Goal: Task Accomplishment & Management: Use online tool/utility

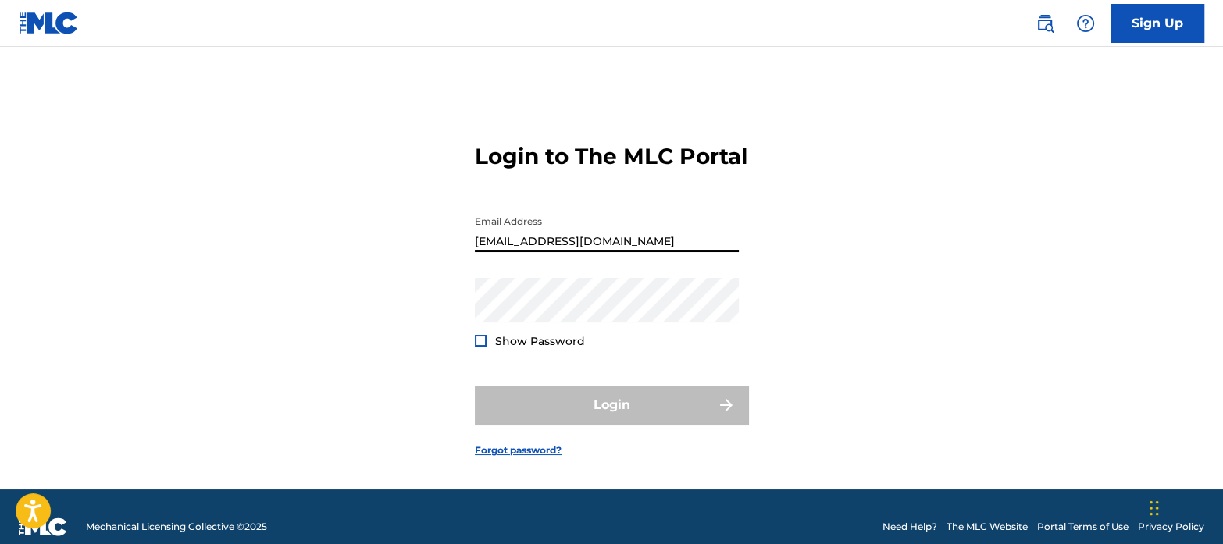
type input "[EMAIL_ADDRESS][DOMAIN_NAME]"
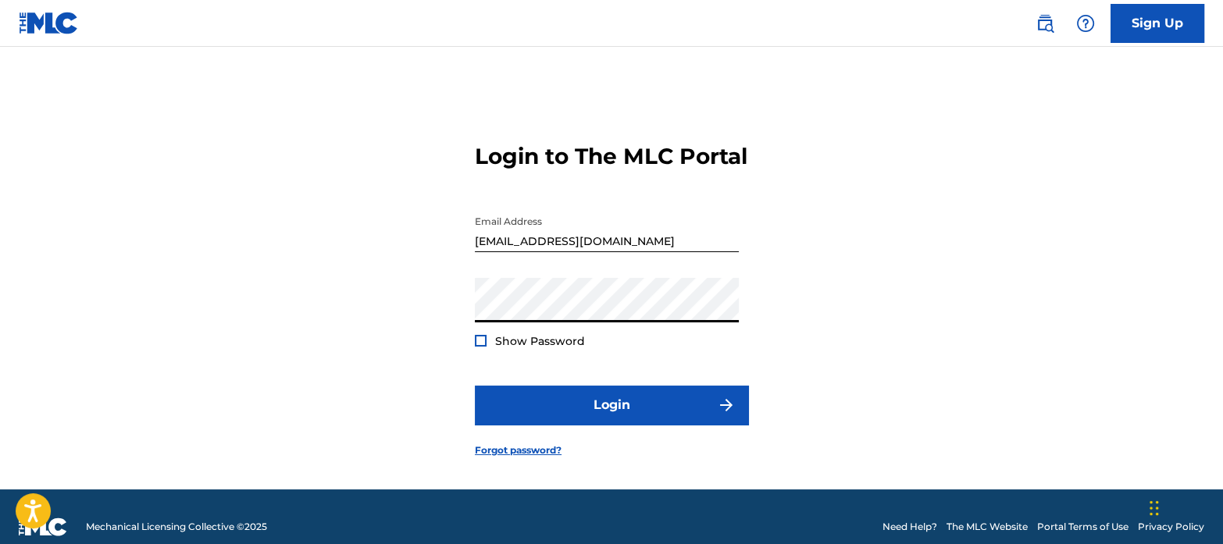
click at [475, 386] on button "Login" at bounding box center [611, 405] width 273 height 39
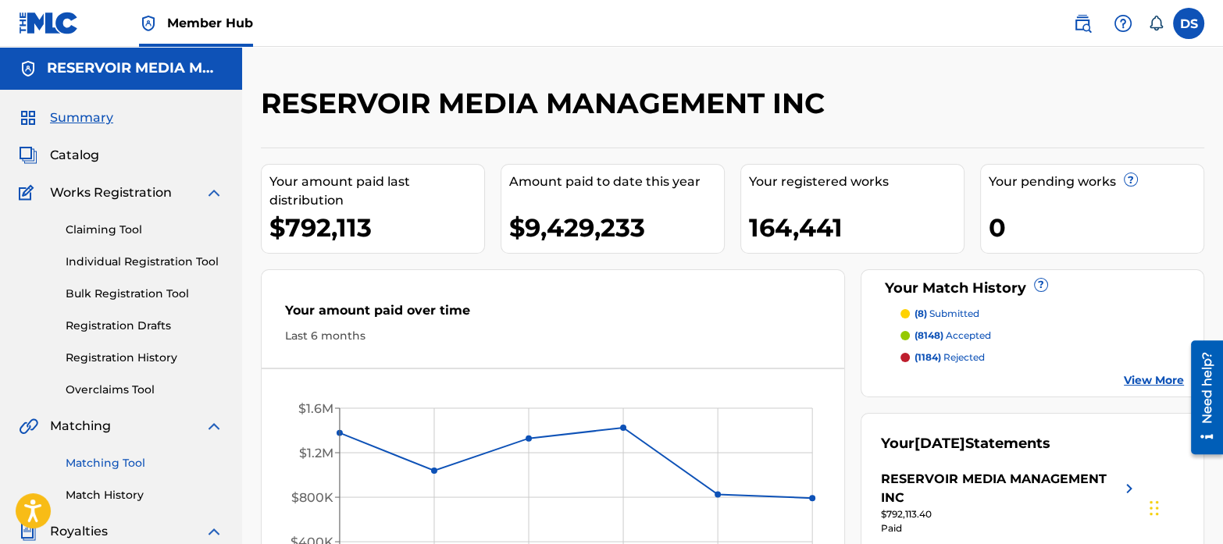
click at [133, 457] on link "Matching Tool" at bounding box center [145, 463] width 158 height 16
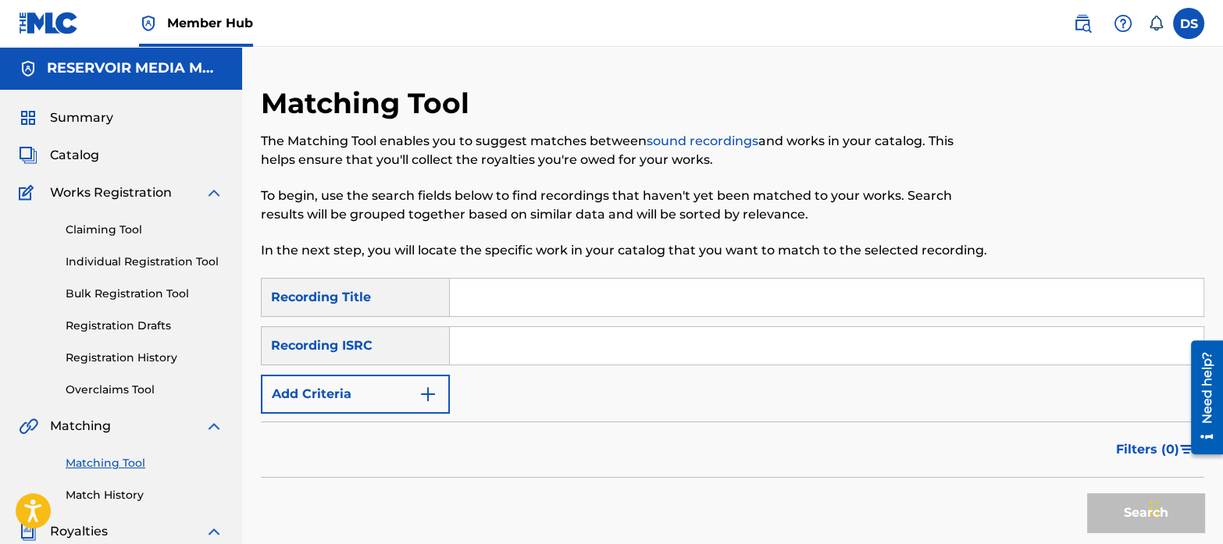
click at [546, 348] on input "Search Form" at bounding box center [826, 345] width 753 height 37
paste input "USRC12403314"
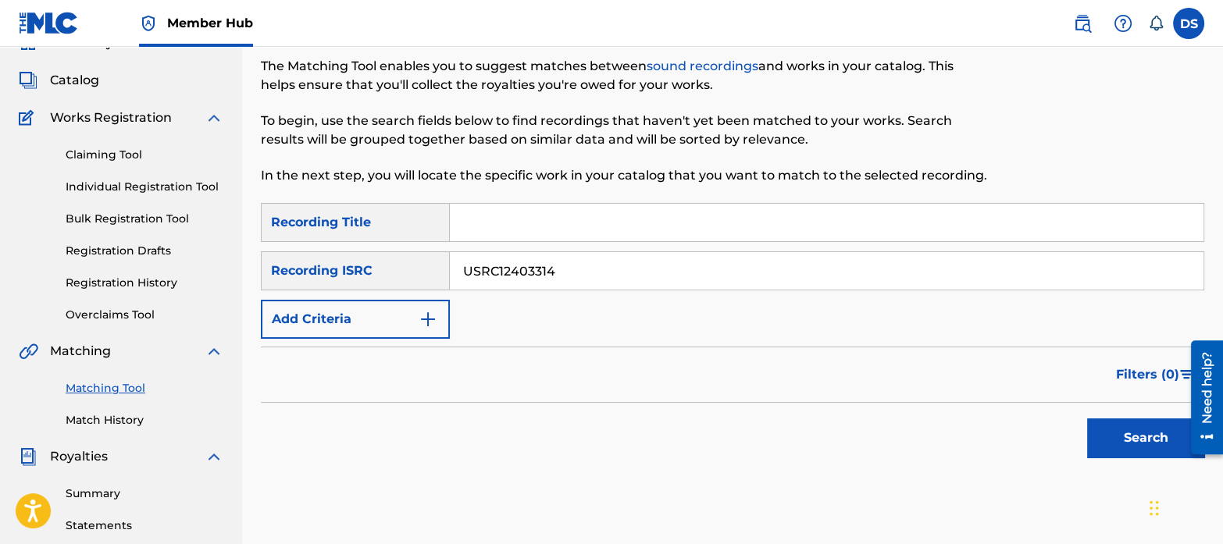
scroll to position [77, 0]
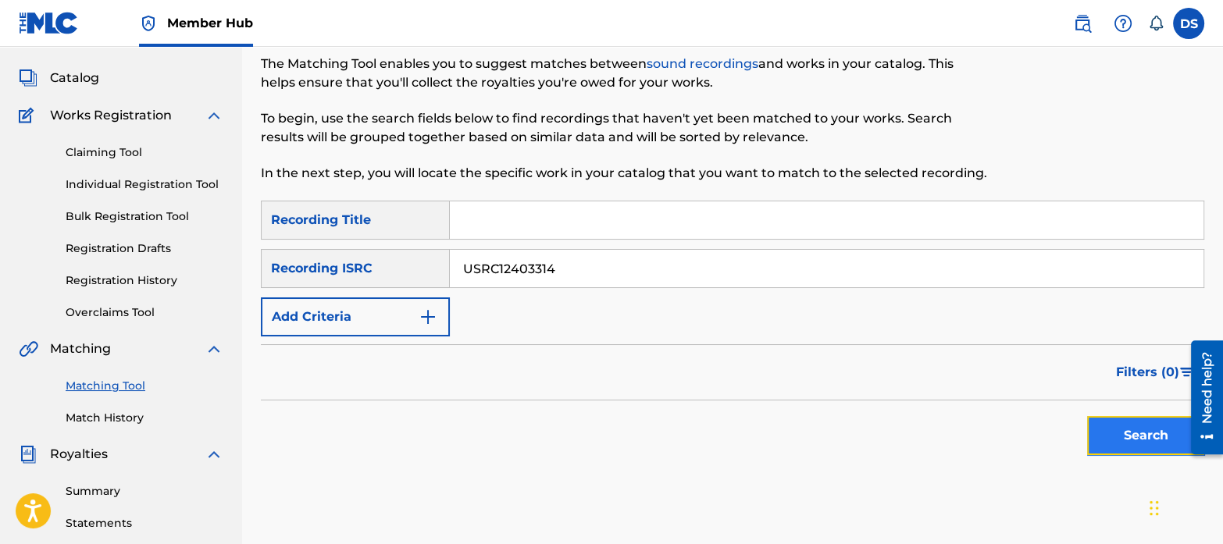
click at [1140, 451] on button "Search" at bounding box center [1145, 435] width 117 height 39
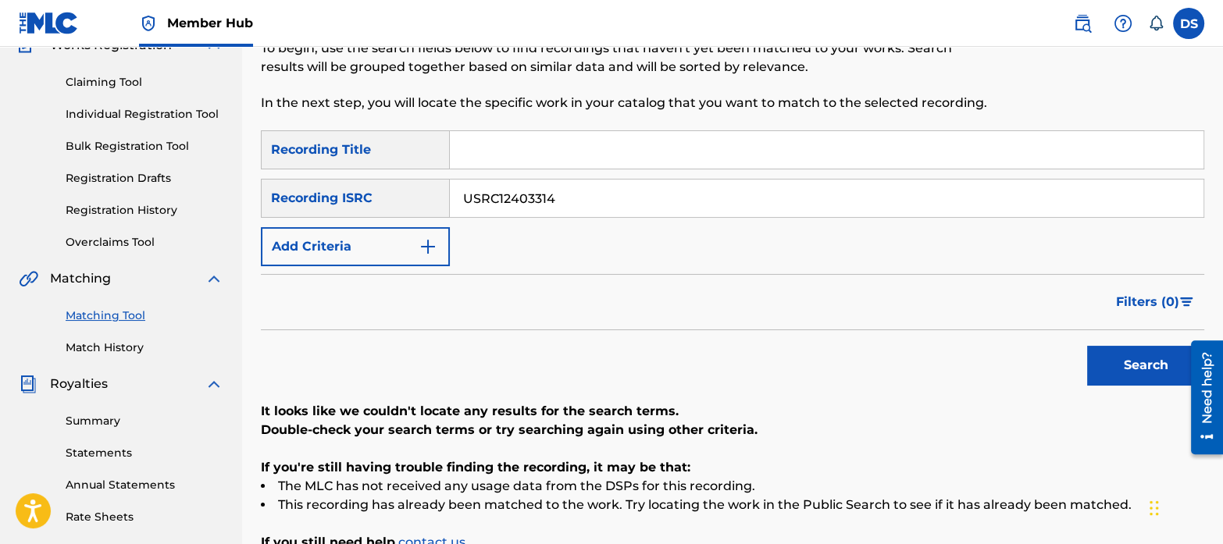
scroll to position [150, 0]
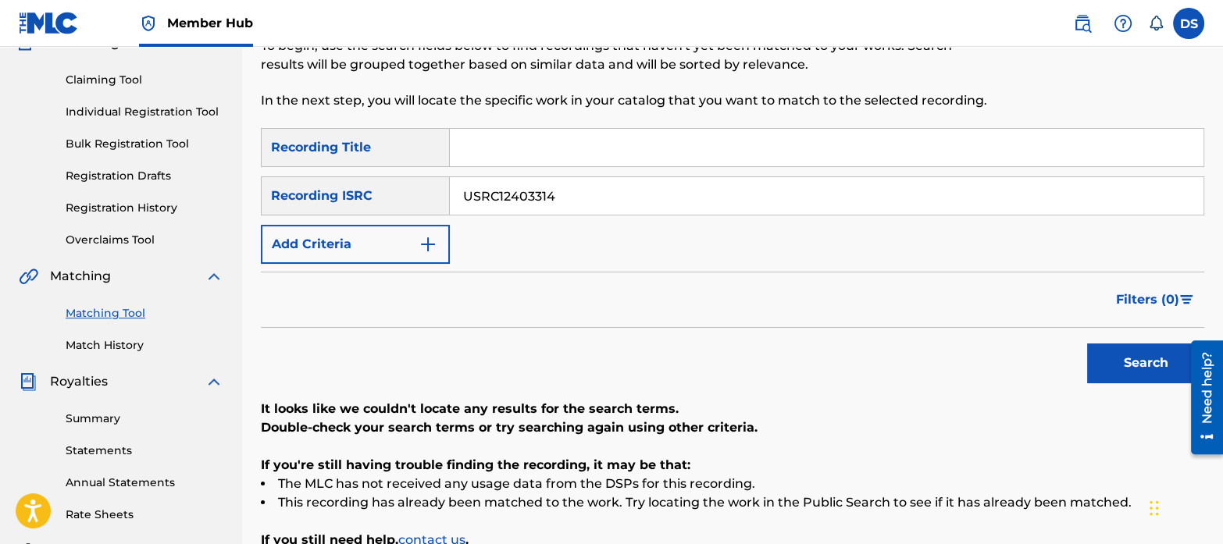
drag, startPoint x: 589, startPoint y: 203, endPoint x: 357, endPoint y: 208, distance: 232.7
click at [357, 208] on div "SearchWithCriteriab651fce4-8d63-4f2d-875b-e44322c8f36d Recording ISRC USRC12403…" at bounding box center [732, 195] width 943 height 39
paste input "SM12501955"
type input "USSM12501955"
click at [1087, 344] on button "Search" at bounding box center [1145, 363] width 117 height 39
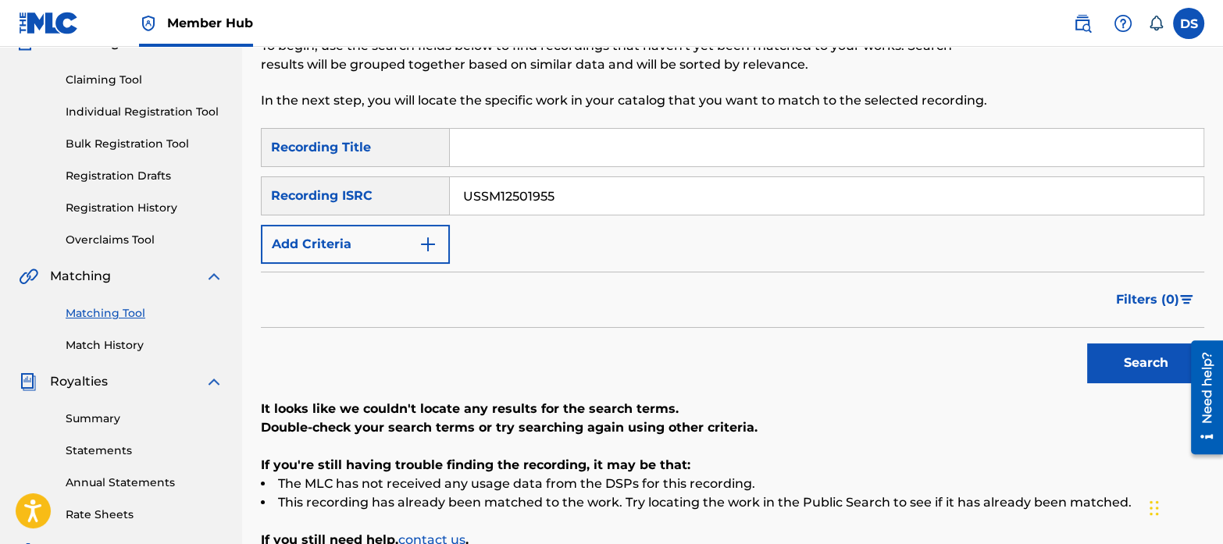
drag, startPoint x: 571, startPoint y: 201, endPoint x: 415, endPoint y: 205, distance: 155.4
click at [415, 205] on div "SearchWithCriteriab651fce4-8d63-4f2d-875b-e44322c8f36d Recording ISRC USSM12501…" at bounding box center [732, 195] width 943 height 39
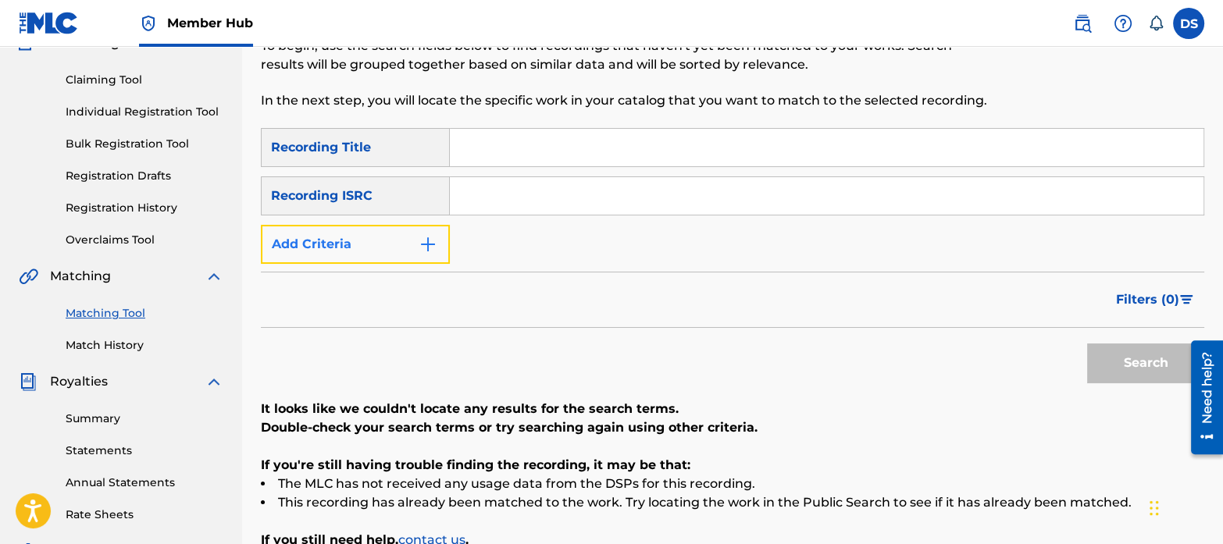
click at [425, 240] on img "Search Form" at bounding box center [427, 244] width 19 height 19
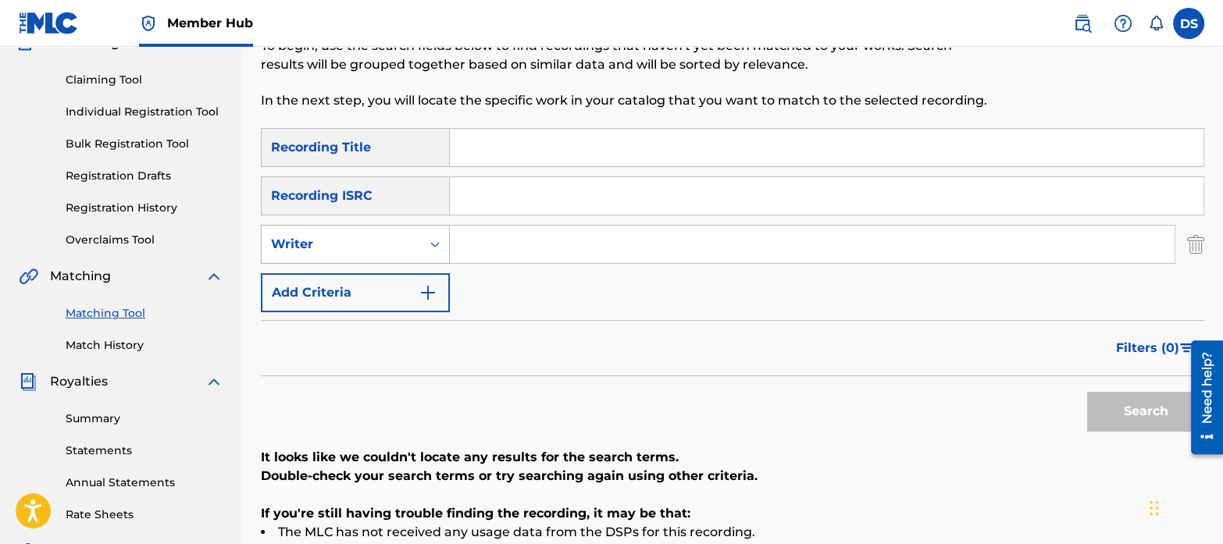
click at [441, 244] on icon "Search Form" at bounding box center [435, 245] width 16 height 16
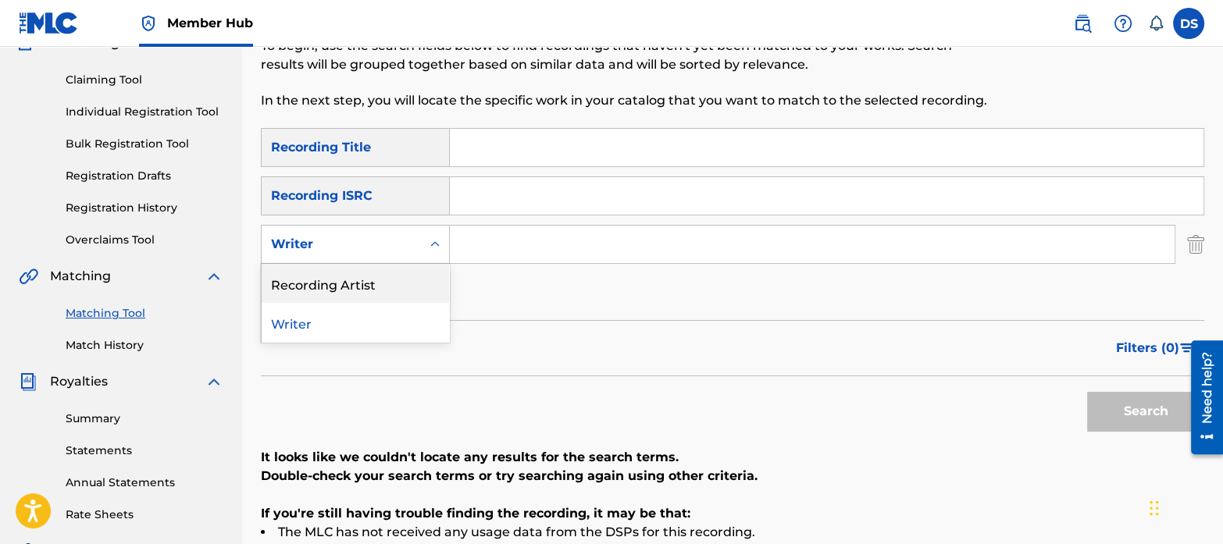
click at [344, 284] on div "Recording Artist" at bounding box center [355, 283] width 187 height 39
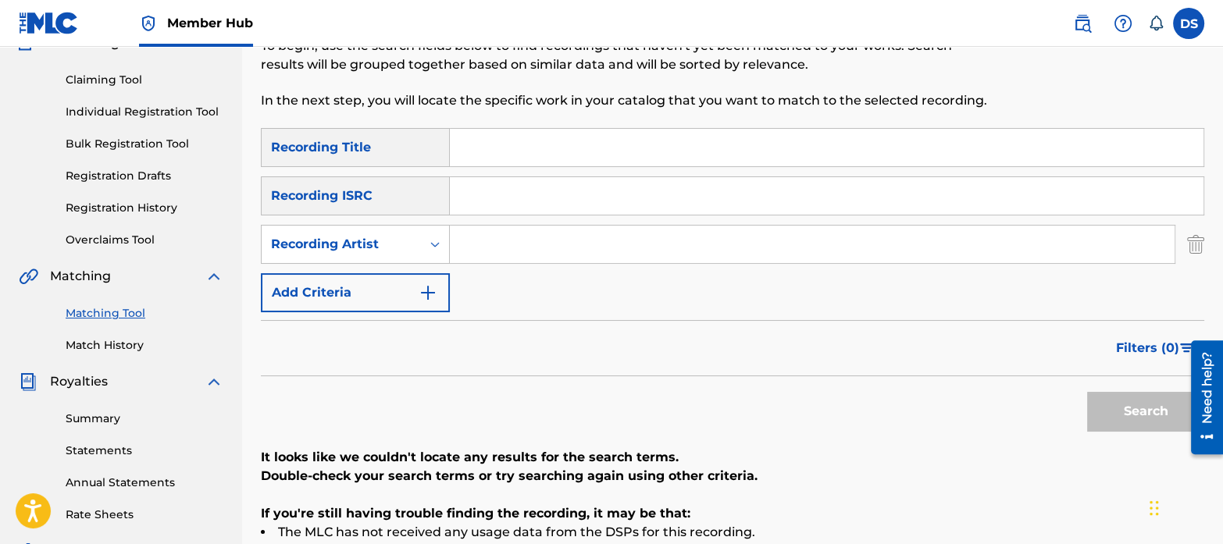
click at [565, 251] on input "Search Form" at bounding box center [812, 244] width 725 height 37
click at [1087, 392] on button "Search" at bounding box center [1145, 411] width 117 height 39
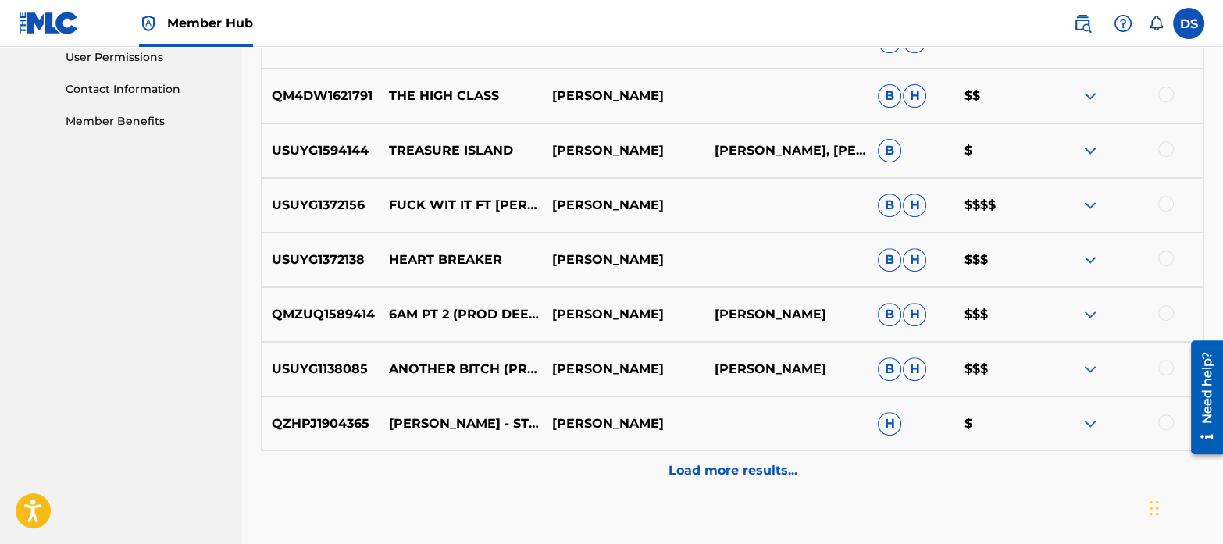
scroll to position [746, 0]
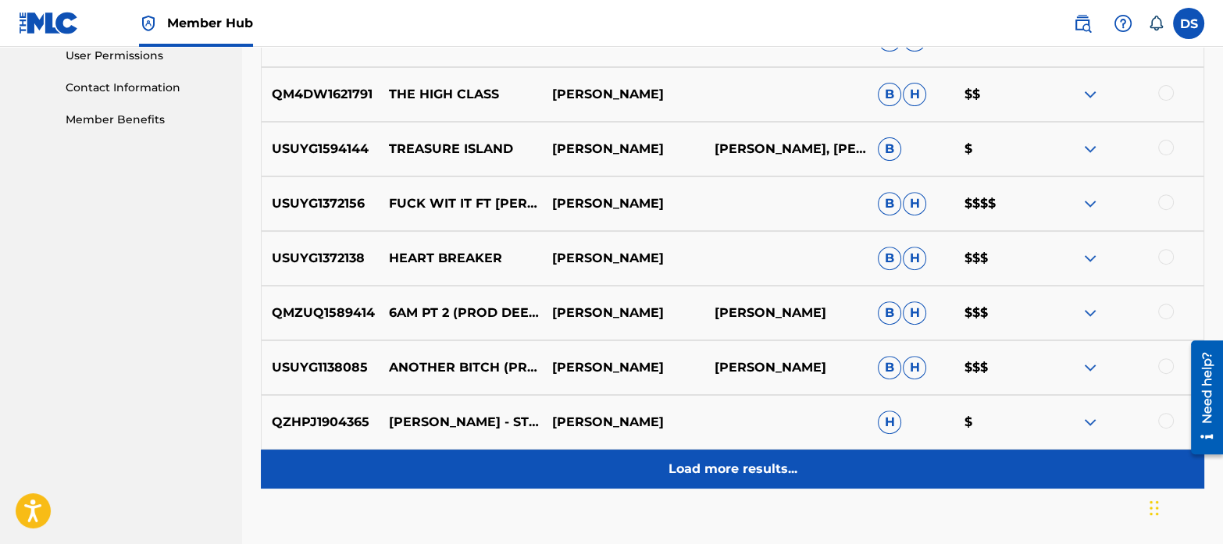
click at [722, 470] on p "Load more results..." at bounding box center [732, 469] width 129 height 19
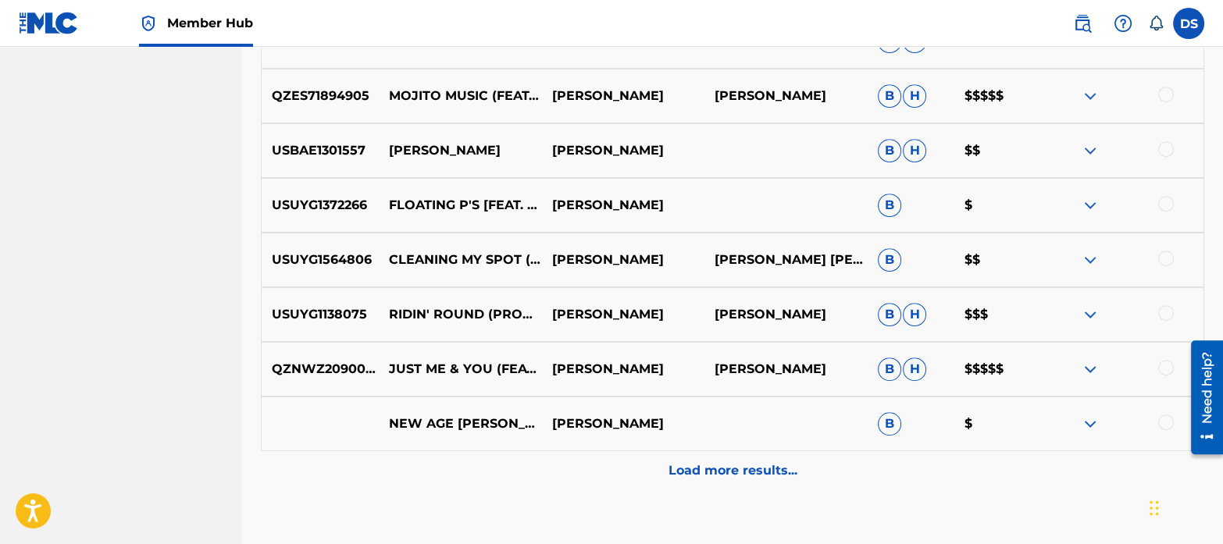
scroll to position [1291, 0]
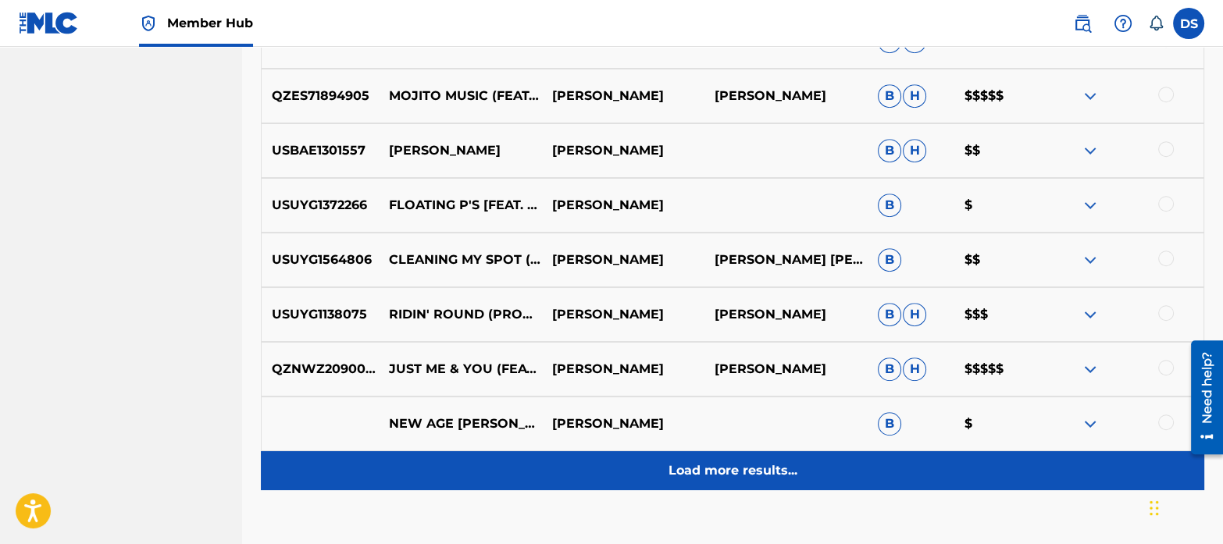
click at [753, 470] on p "Load more results..." at bounding box center [732, 470] width 129 height 19
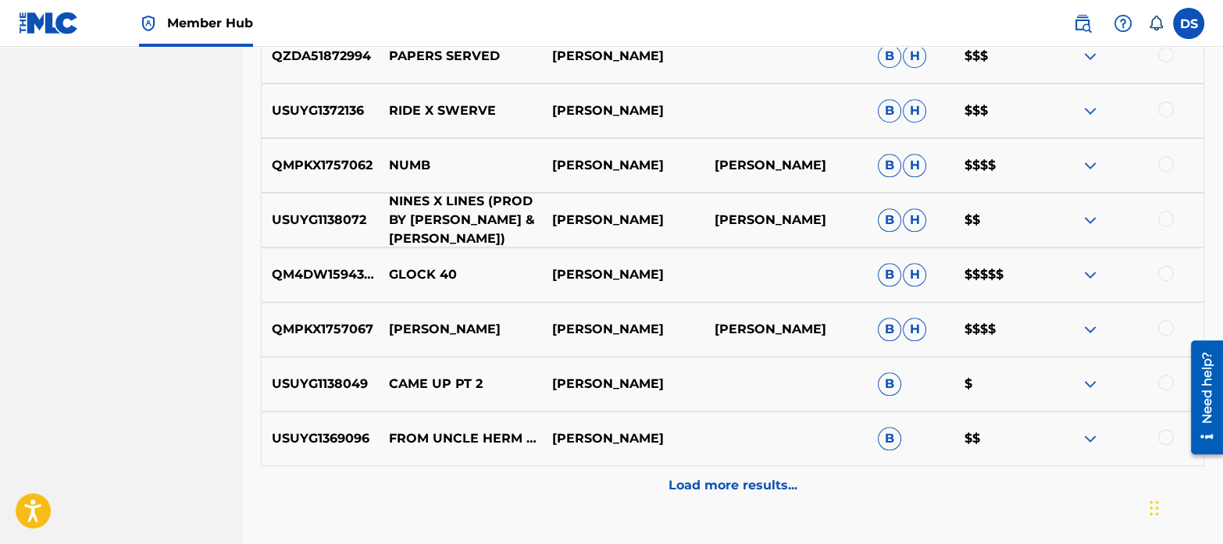
scroll to position [1824, 0]
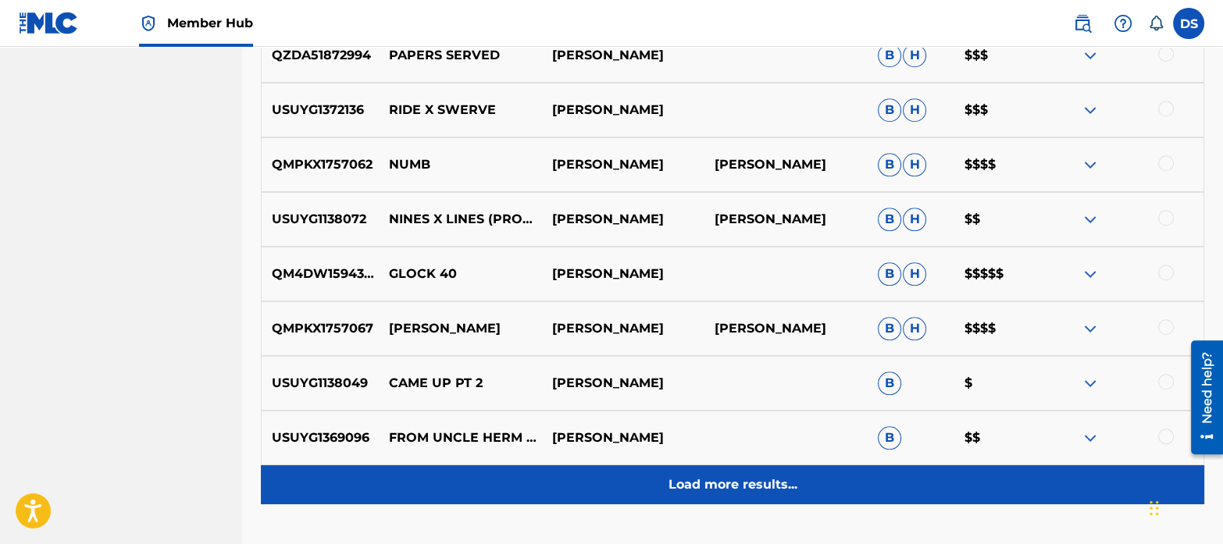
click at [745, 475] on p "Load more results..." at bounding box center [732, 484] width 129 height 19
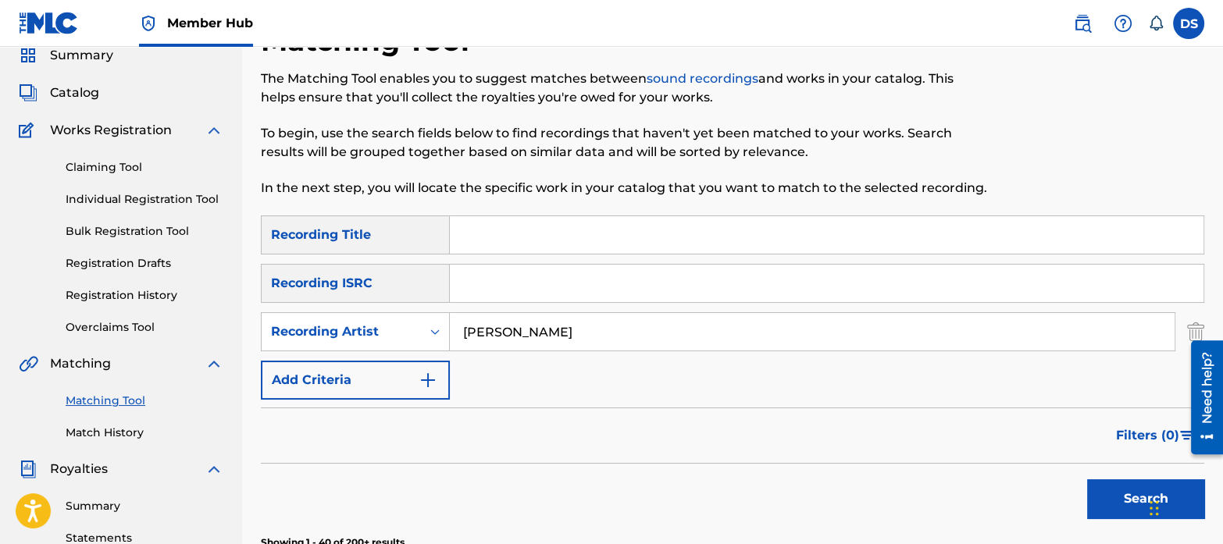
scroll to position [0, 0]
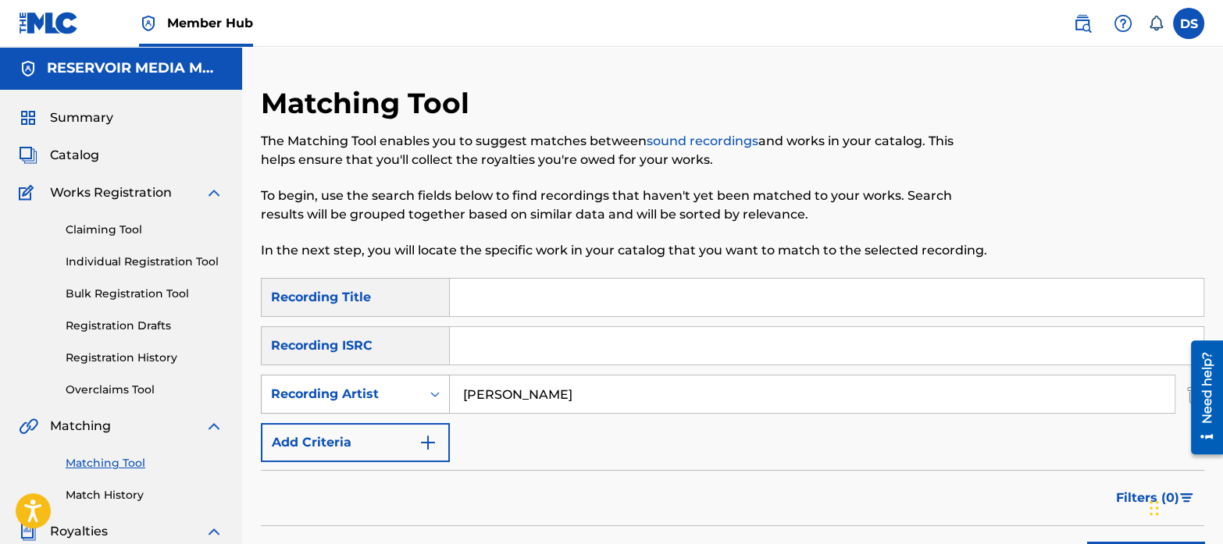
drag, startPoint x: 550, startPoint y: 412, endPoint x: 423, endPoint y: 400, distance: 127.1
click at [423, 400] on div "SearchWithCriteria47e6384f-8c59-4ad4-85c2-43996f53bd60 Recording Artist [PERSON…" at bounding box center [732, 394] width 943 height 39
type input "sove"
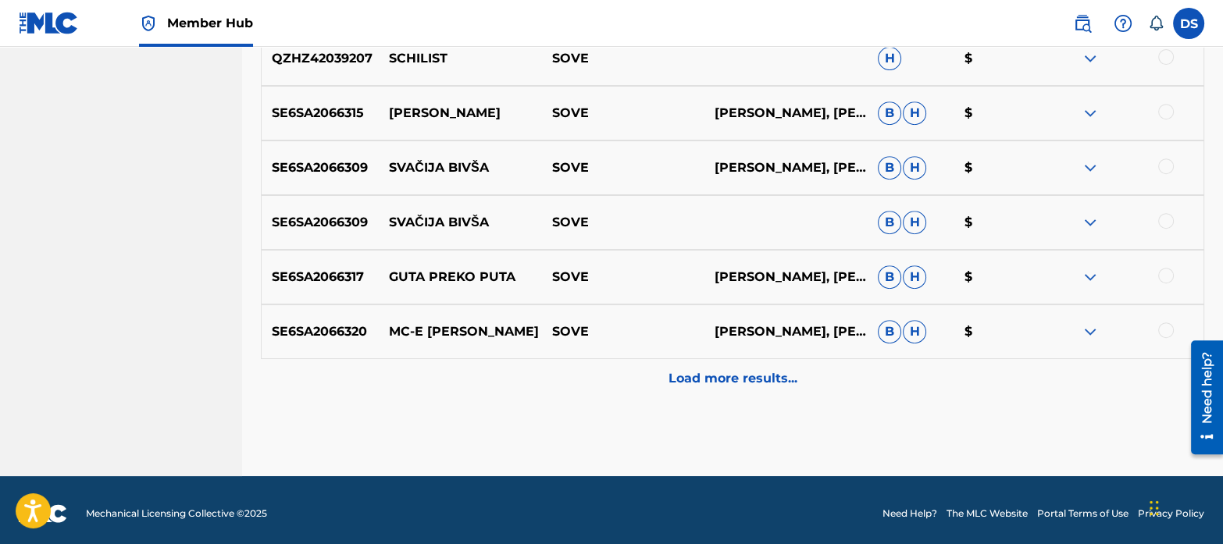
scroll to position [843, 0]
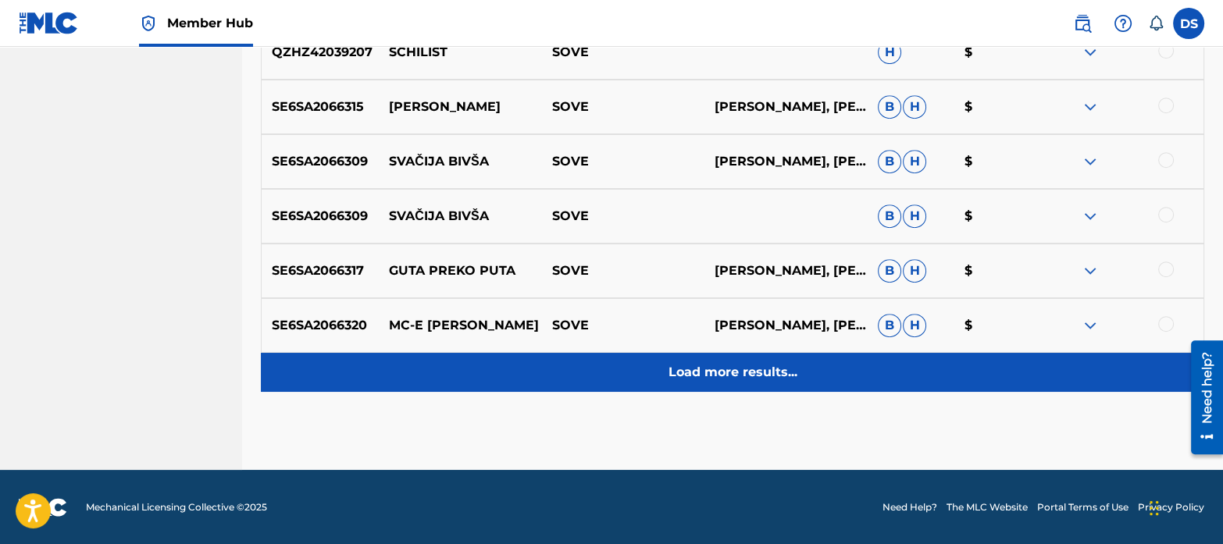
click at [714, 380] on p "Load more results..." at bounding box center [732, 372] width 129 height 19
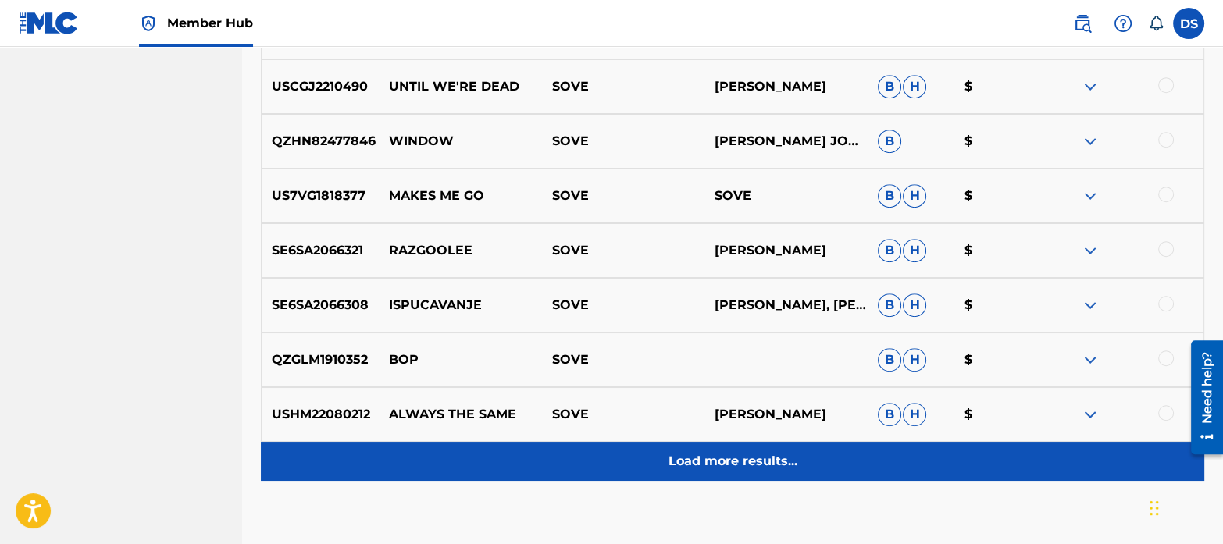
click at [730, 443] on div "Load more results..." at bounding box center [732, 461] width 943 height 39
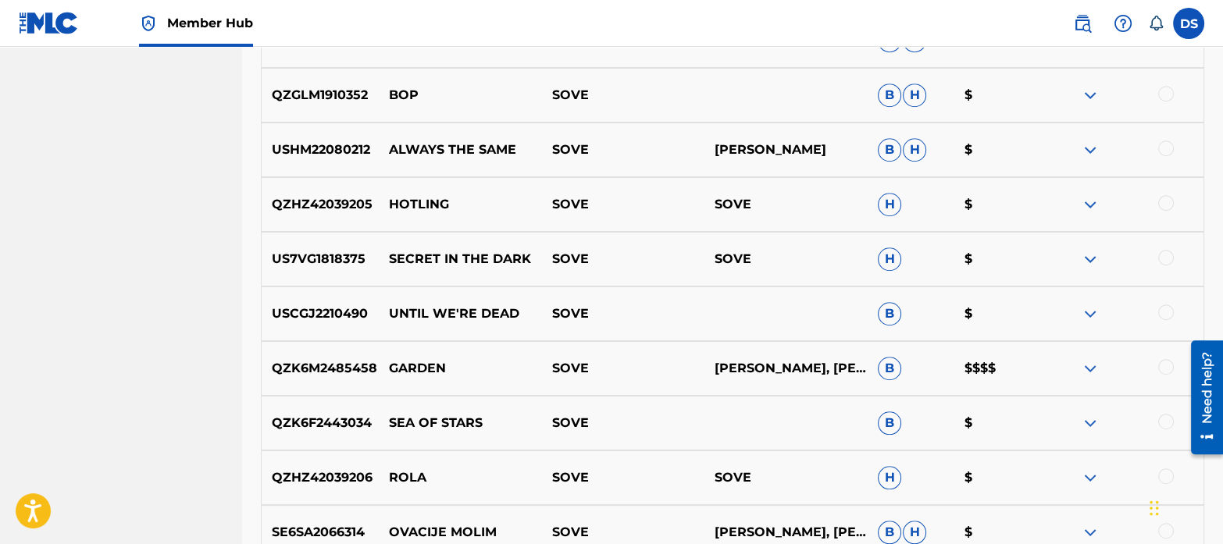
scroll to position [1603, 0]
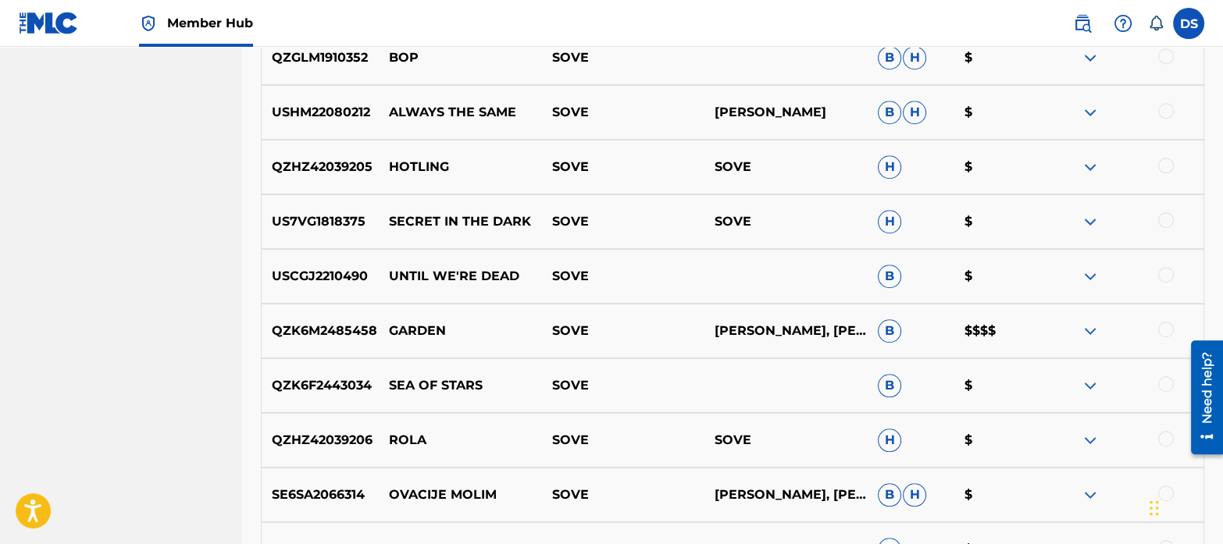
click at [1092, 326] on img at bounding box center [1090, 331] width 19 height 19
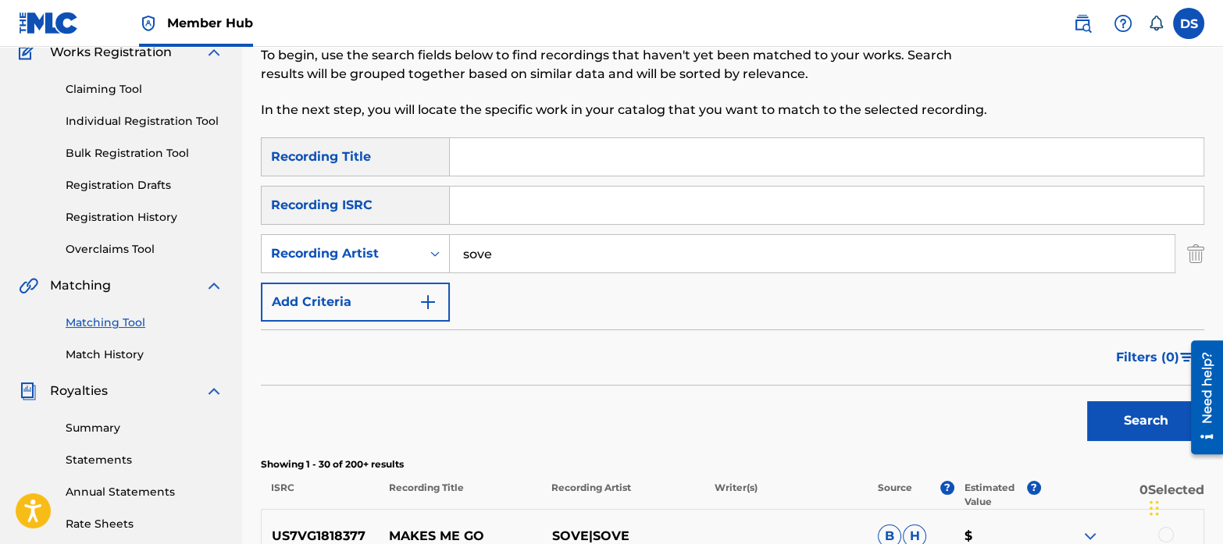
scroll to position [0, 0]
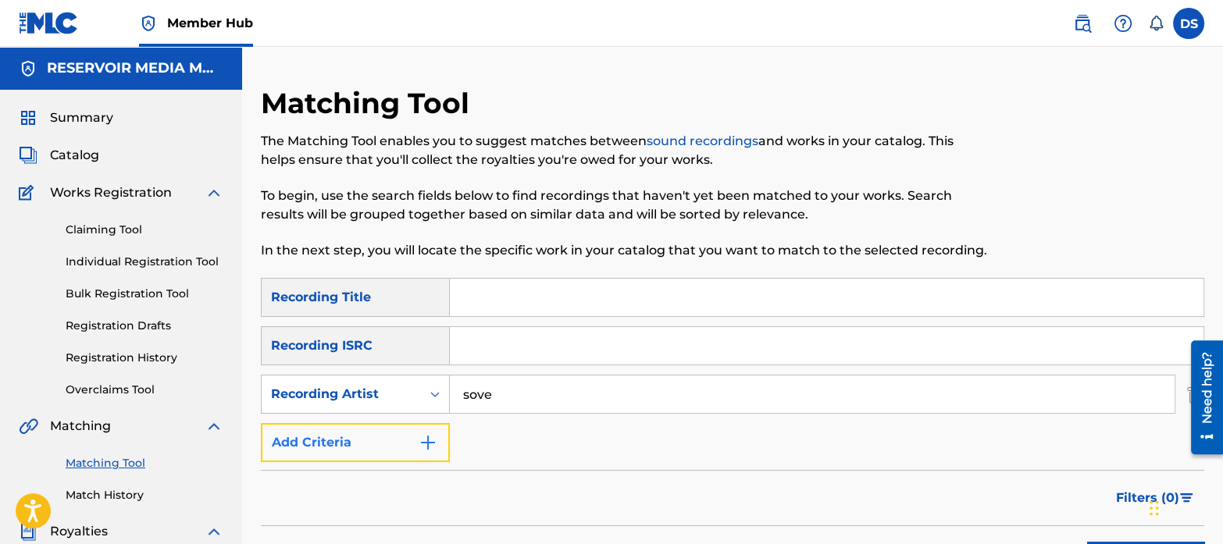
click at [429, 440] on img "Search Form" at bounding box center [427, 442] width 19 height 19
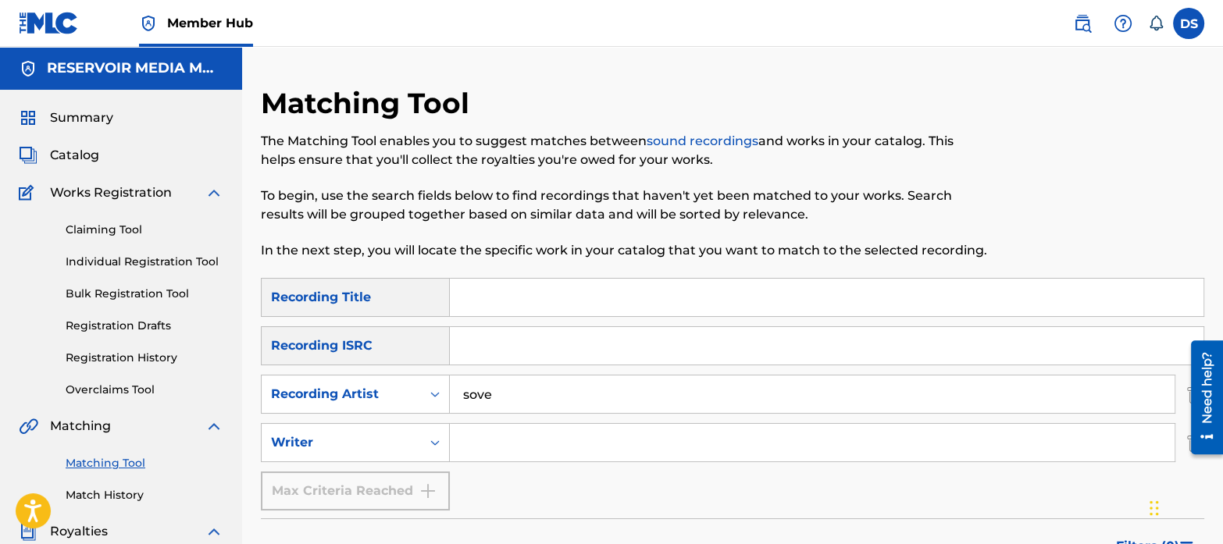
click at [508, 434] on input "Search Form" at bounding box center [812, 442] width 725 height 37
type input "[PERSON_NAME]"
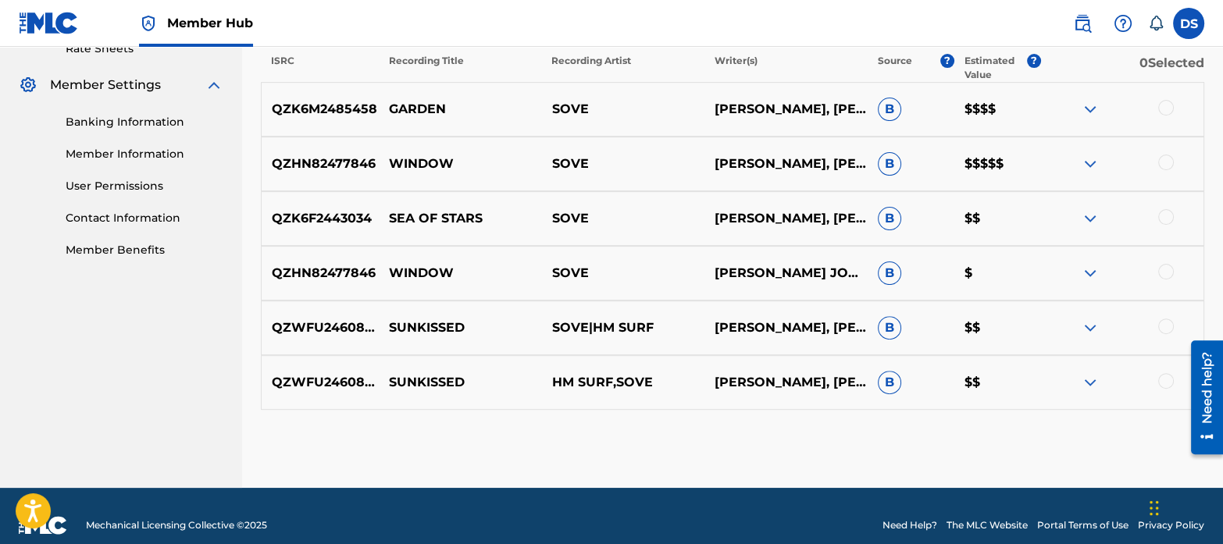
scroll to position [613, 0]
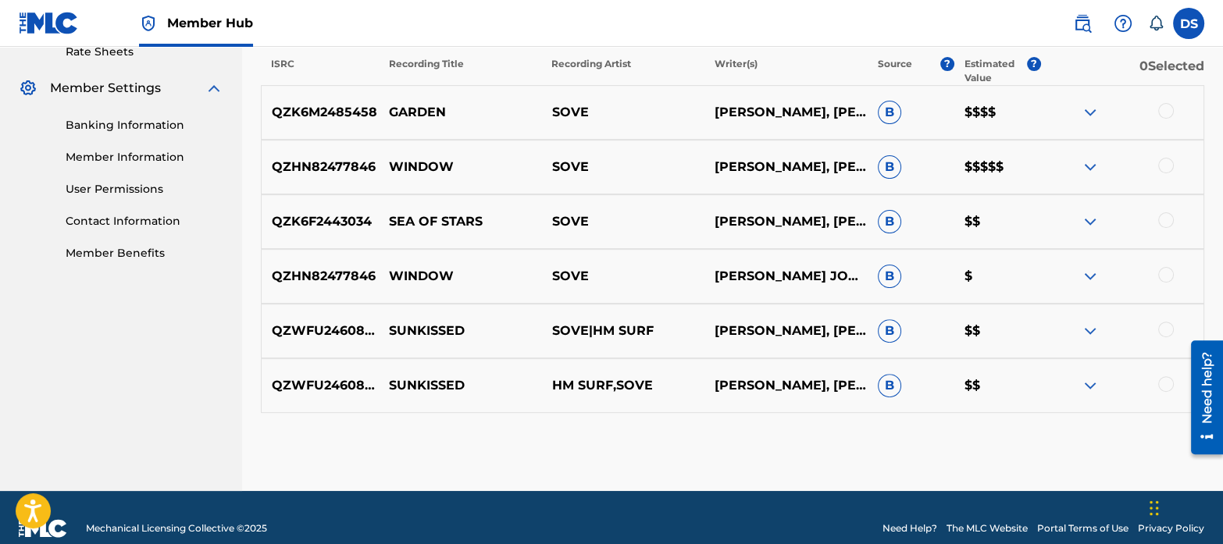
click at [1087, 172] on img at bounding box center [1090, 167] width 19 height 19
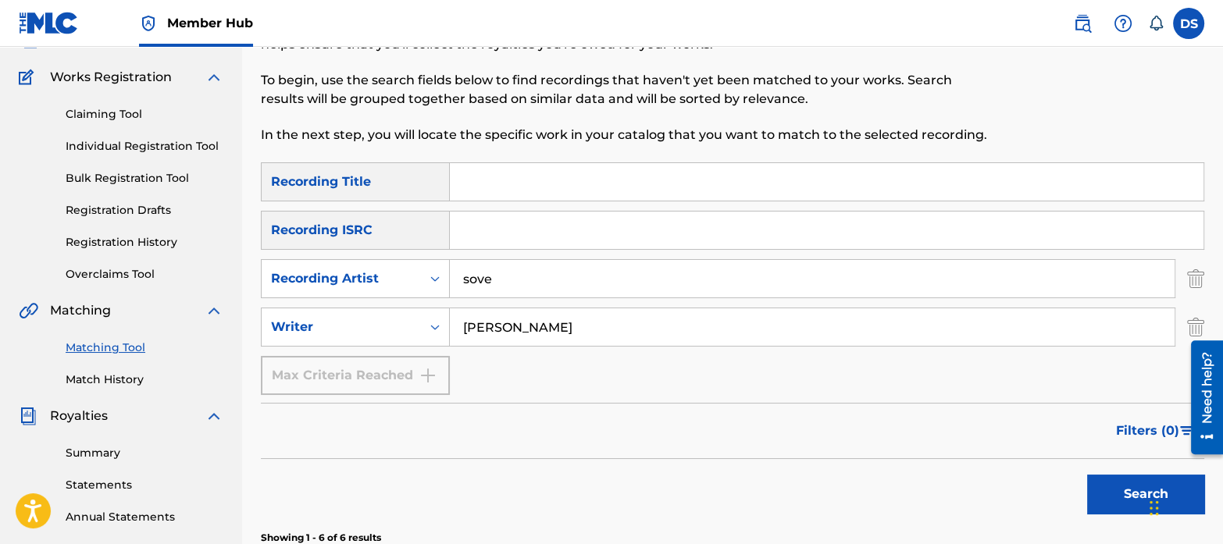
scroll to position [112, 0]
